Goal: Browse casually

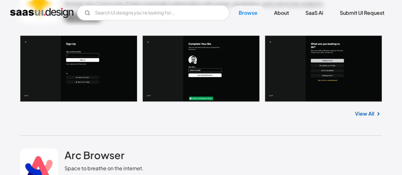
scroll to position [6592, 0]
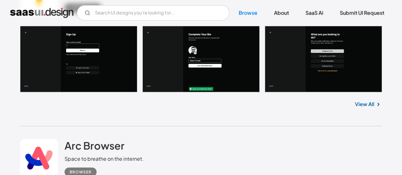
click at [368, 101] on link "View All" at bounding box center [364, 104] width 19 height 8
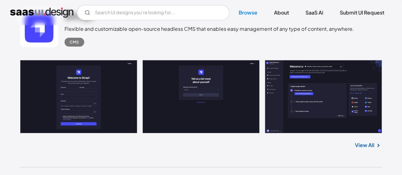
scroll to position [7691, 0]
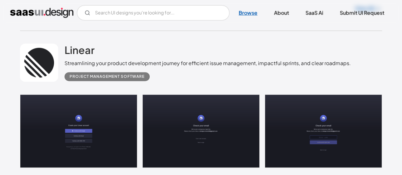
click at [245, 14] on link "Browse" at bounding box center [248, 13] width 34 height 14
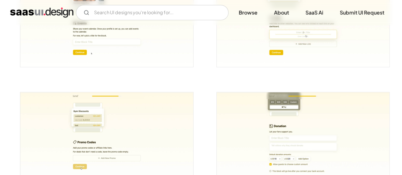
scroll to position [794, 0]
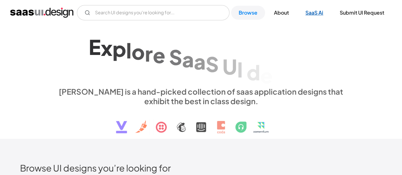
click at [312, 13] on link "SaaS Ai" at bounding box center [313, 13] width 33 height 14
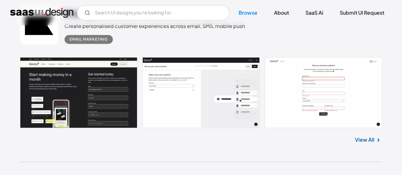
scroll to position [190, 0]
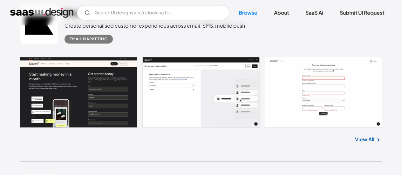
click at [367, 142] on link "View All" at bounding box center [364, 140] width 19 height 8
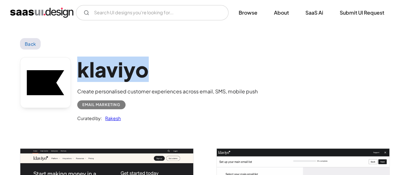
drag, startPoint x: 96, startPoint y: 66, endPoint x: 80, endPoint y: 68, distance: 16.0
click at [80, 68] on h1 "klaviyo" at bounding box center [167, 69] width 180 height 24
drag, startPoint x: 122, startPoint y: 68, endPoint x: 151, endPoint y: 68, distance: 28.9
click at [151, 68] on h1 "klaviyo" at bounding box center [167, 69] width 180 height 24
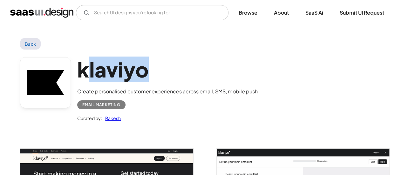
click at [151, 68] on h1 "klaviyo" at bounding box center [167, 69] width 180 height 24
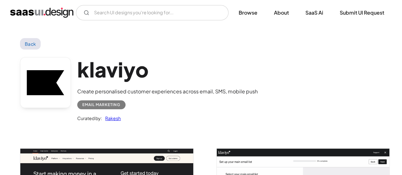
click at [151, 68] on h1 "klaviyo" at bounding box center [167, 69] width 180 height 24
drag, startPoint x: 85, startPoint y: 72, endPoint x: 81, endPoint y: 71, distance: 4.8
click at [84, 72] on h1 "klaviyo" at bounding box center [167, 69] width 180 height 24
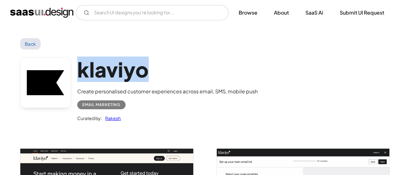
drag, startPoint x: 79, startPoint y: 71, endPoint x: 175, endPoint y: 71, distance: 95.9
click at [175, 71] on h1 "klaviyo" at bounding box center [167, 69] width 180 height 24
copy h1 "klaviyo"
